Goal: Check status: Check status

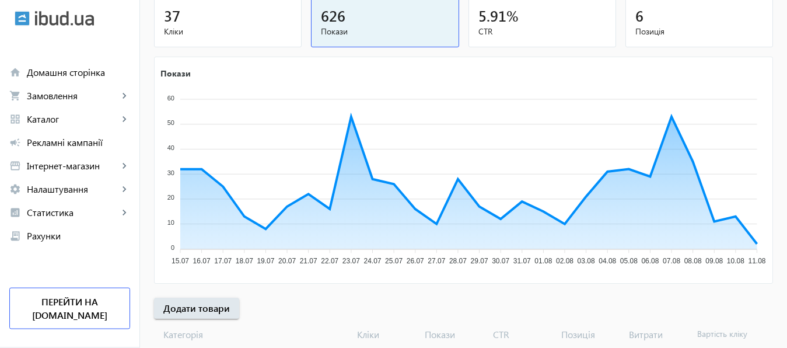
scroll to position [216, 0]
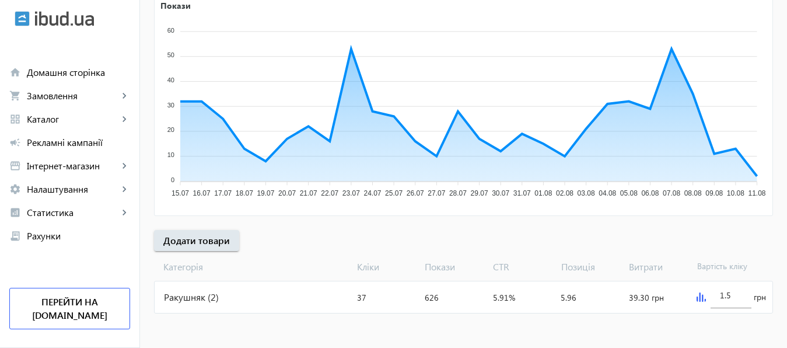
click at [701, 298] on img at bounding box center [701, 296] width 9 height 9
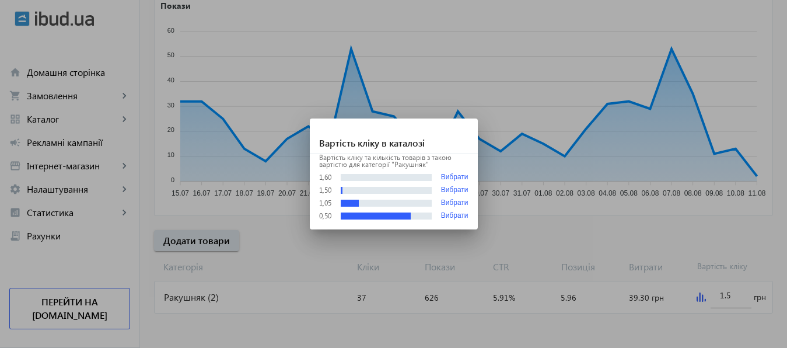
scroll to position [0, 0]
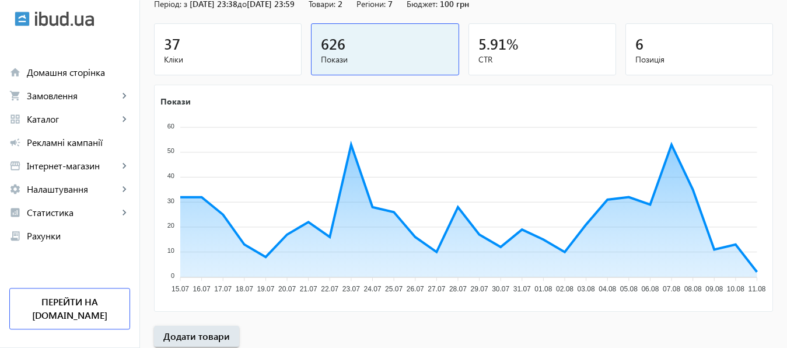
scroll to position [216, 0]
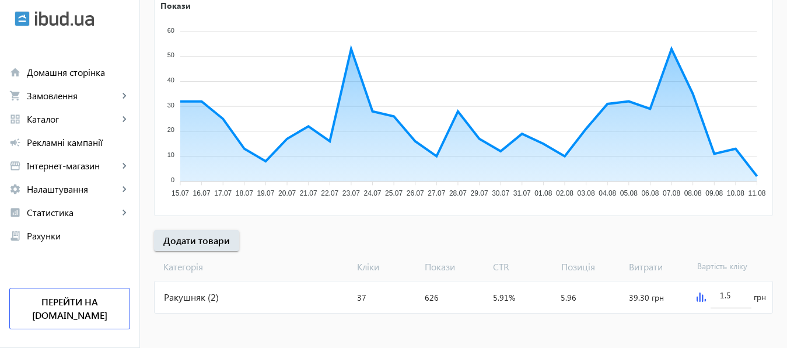
click at [697, 296] on img at bounding box center [701, 296] width 9 height 9
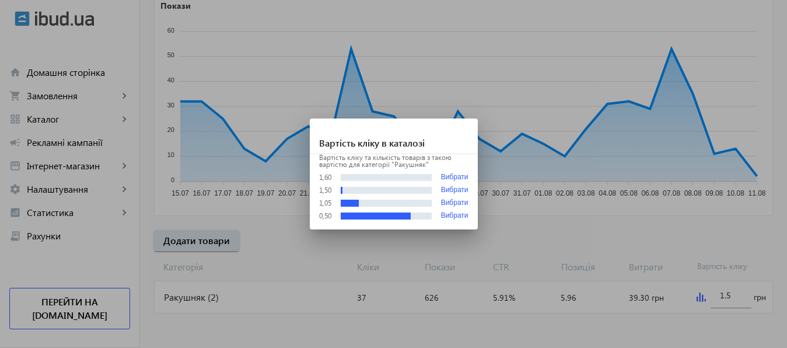
scroll to position [0, 0]
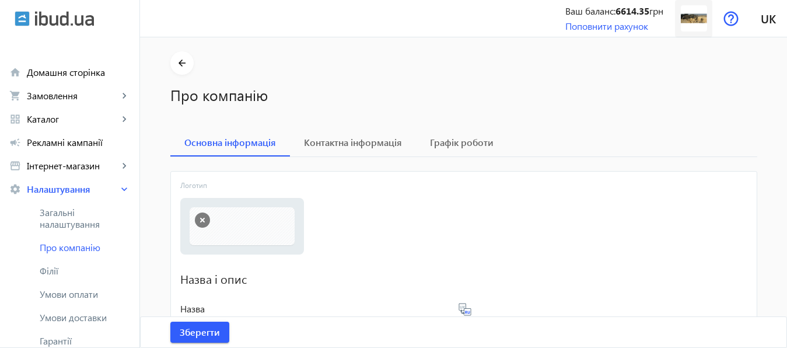
click at [686, 15] on img at bounding box center [694, 18] width 26 height 26
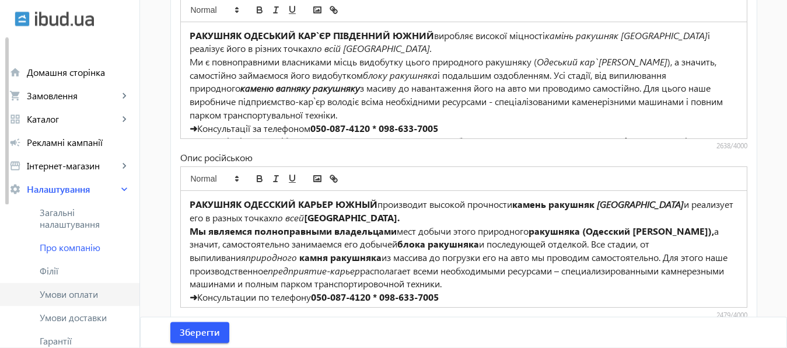
scroll to position [478, 0]
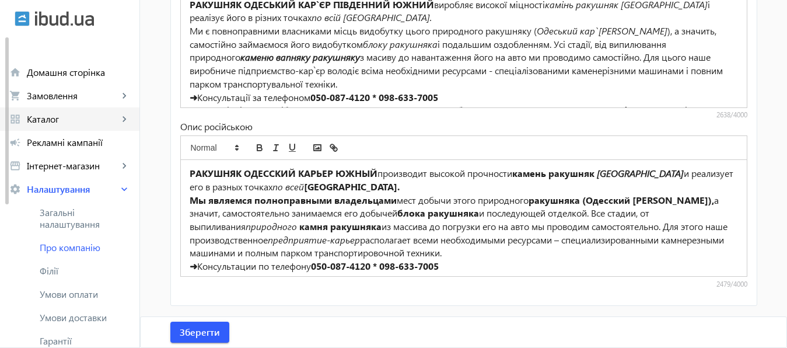
click at [41, 121] on span "Каталог" at bounding box center [73, 119] width 92 height 12
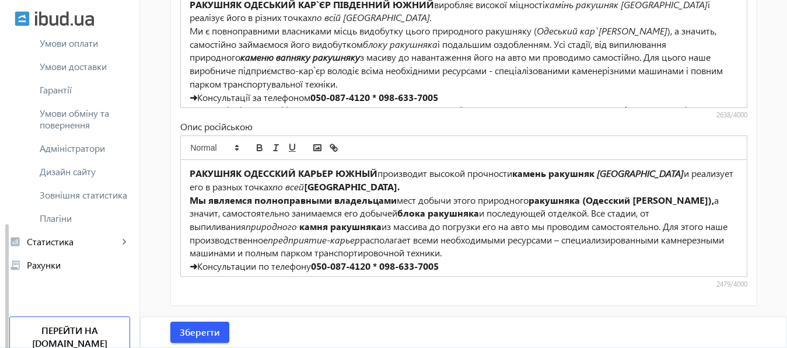
scroll to position [383, 0]
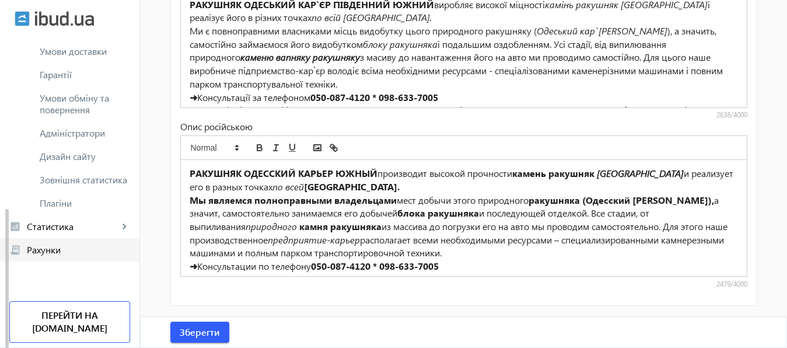
click at [49, 250] on span "Рахунки" at bounding box center [78, 250] width 103 height 12
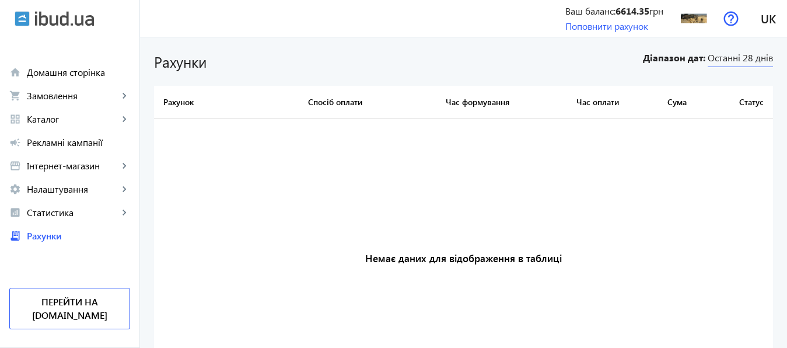
click at [745, 61] on span "Останні 28 днів" at bounding box center [740, 59] width 65 height 16
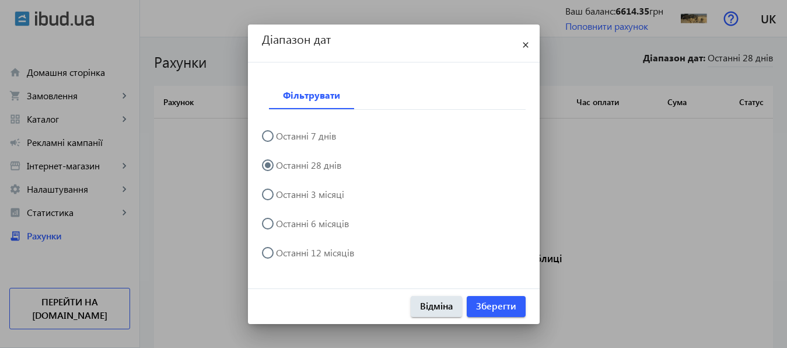
click at [267, 254] on input "Останні 12 місяців" at bounding box center [273, 258] width 23 height 23
radio input "true"
click at [506, 306] on span "Зберегти" at bounding box center [496, 305] width 40 height 13
